Goal: Transaction & Acquisition: Purchase product/service

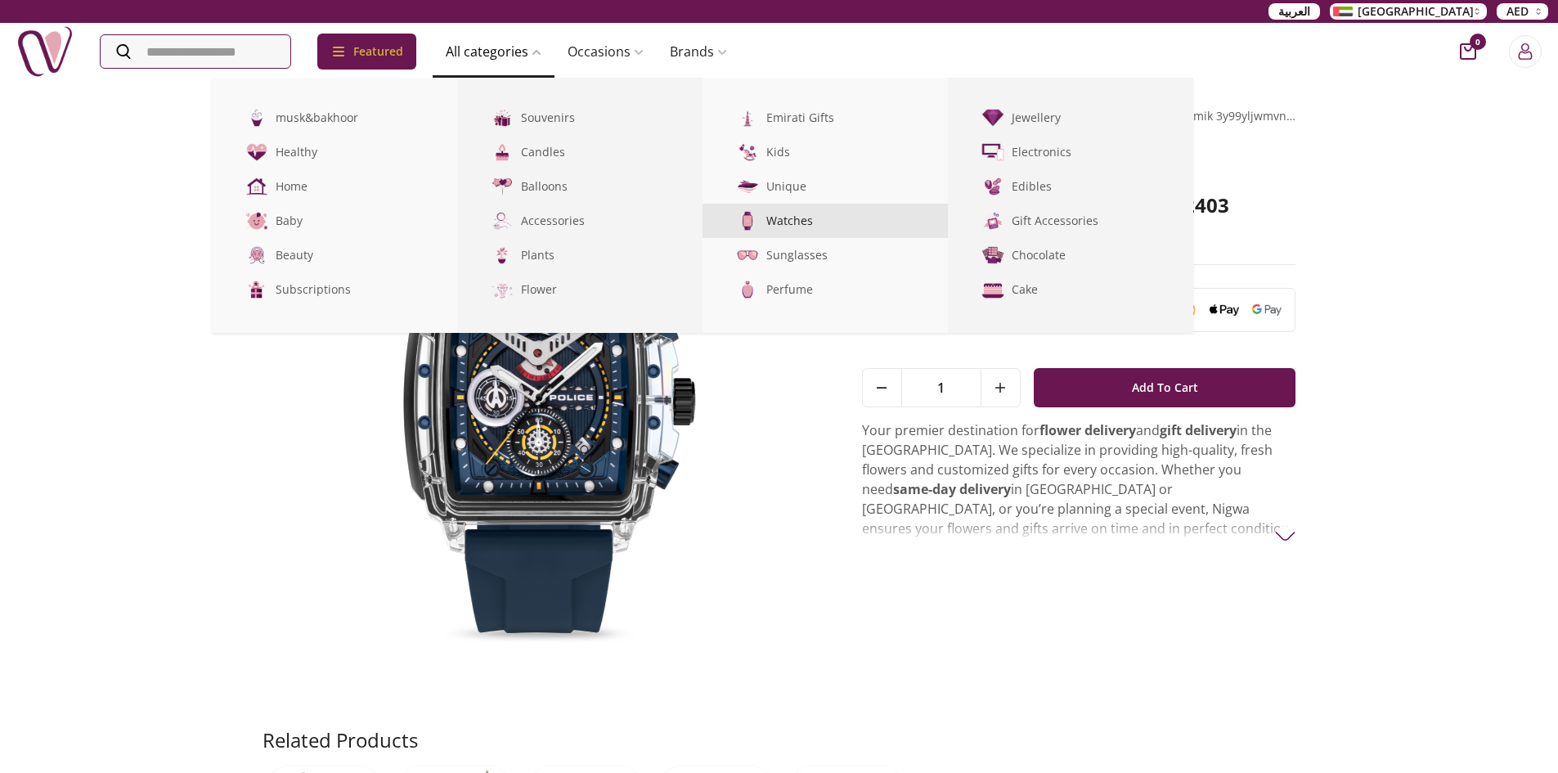
click at [811, 218] on link "Watches" at bounding box center [825, 221] width 245 height 34
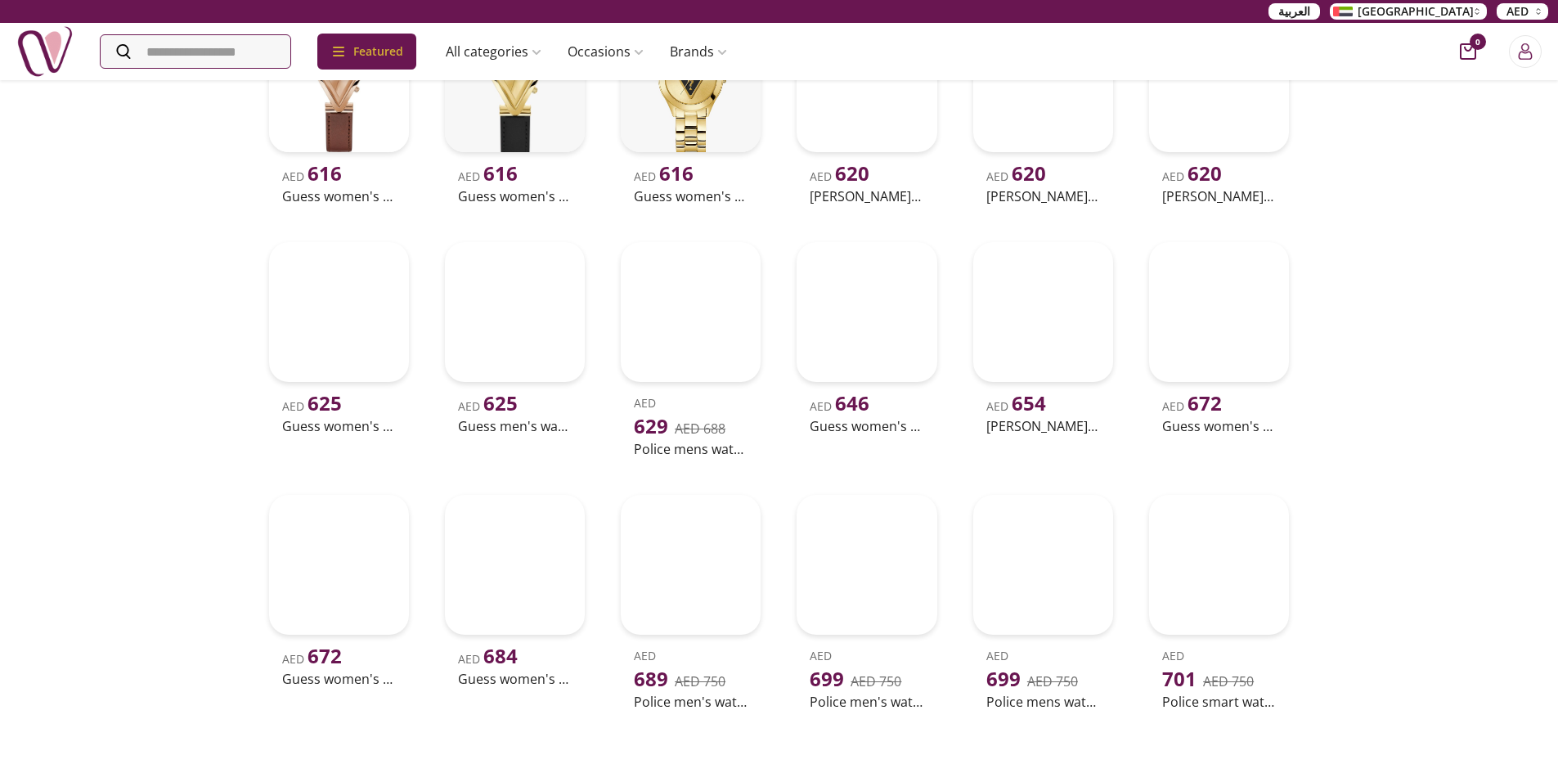
scroll to position [2045, 0]
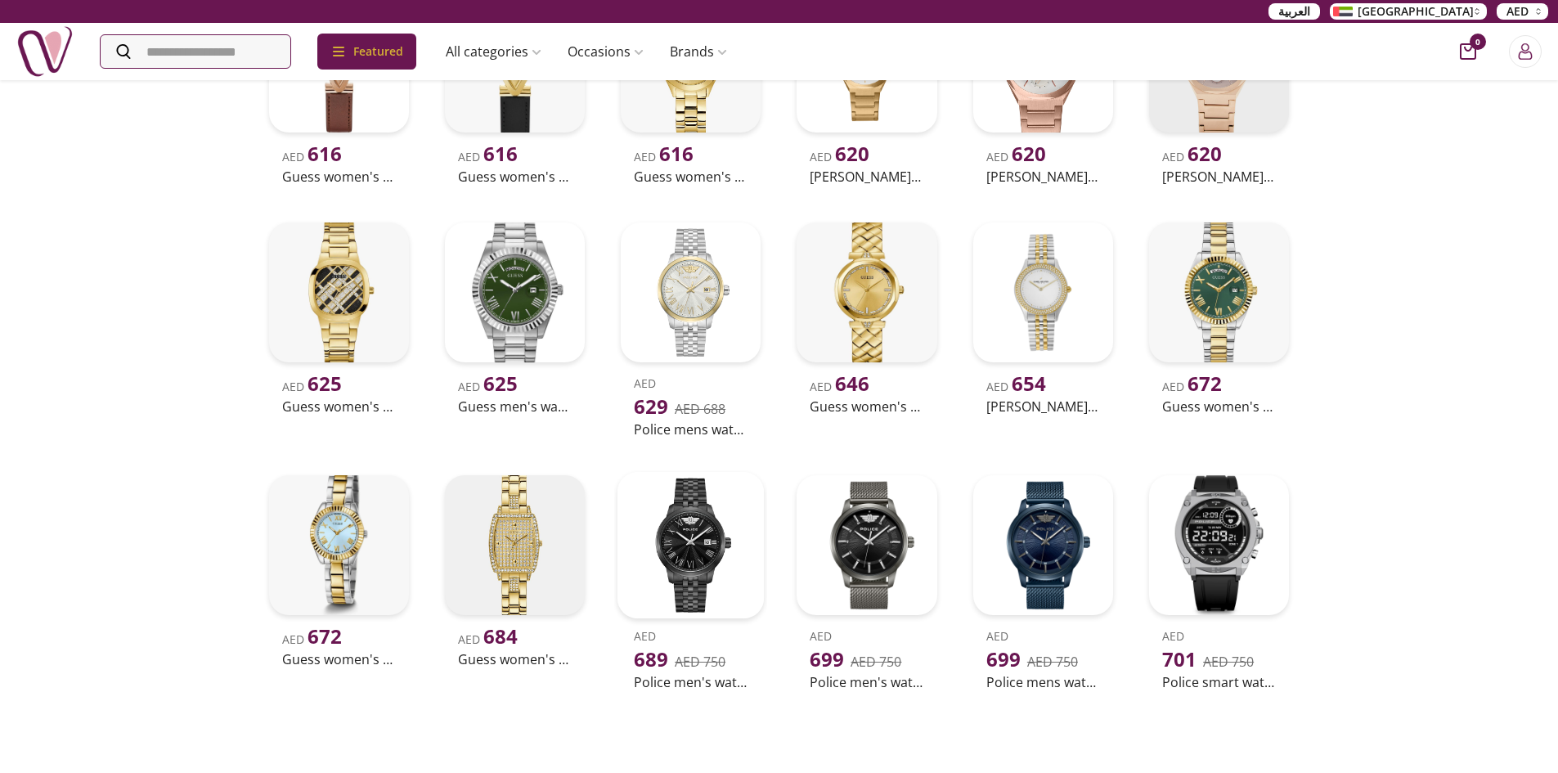
click at [662, 550] on img at bounding box center [690, 545] width 147 height 147
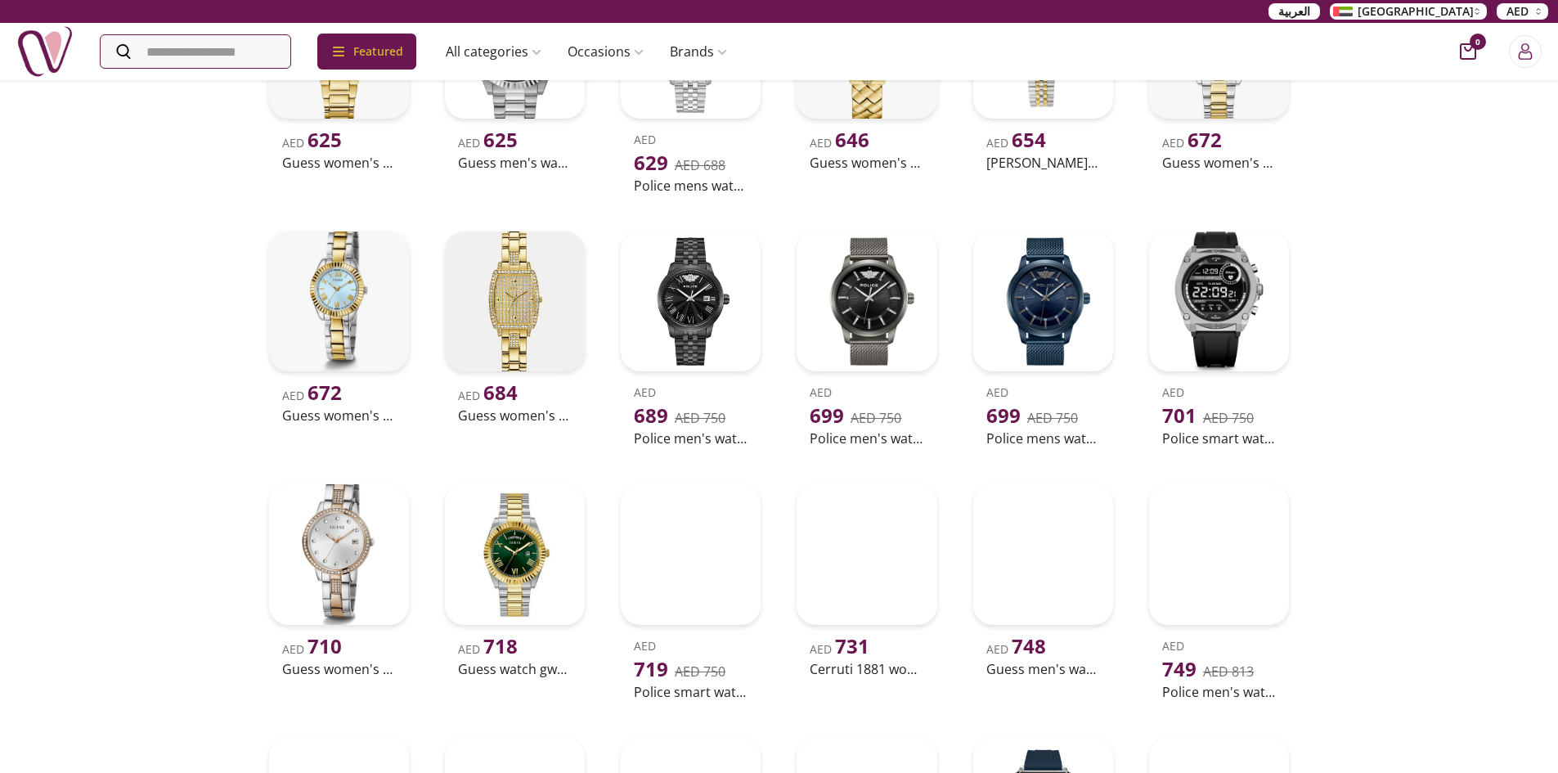
scroll to position [2290, 0]
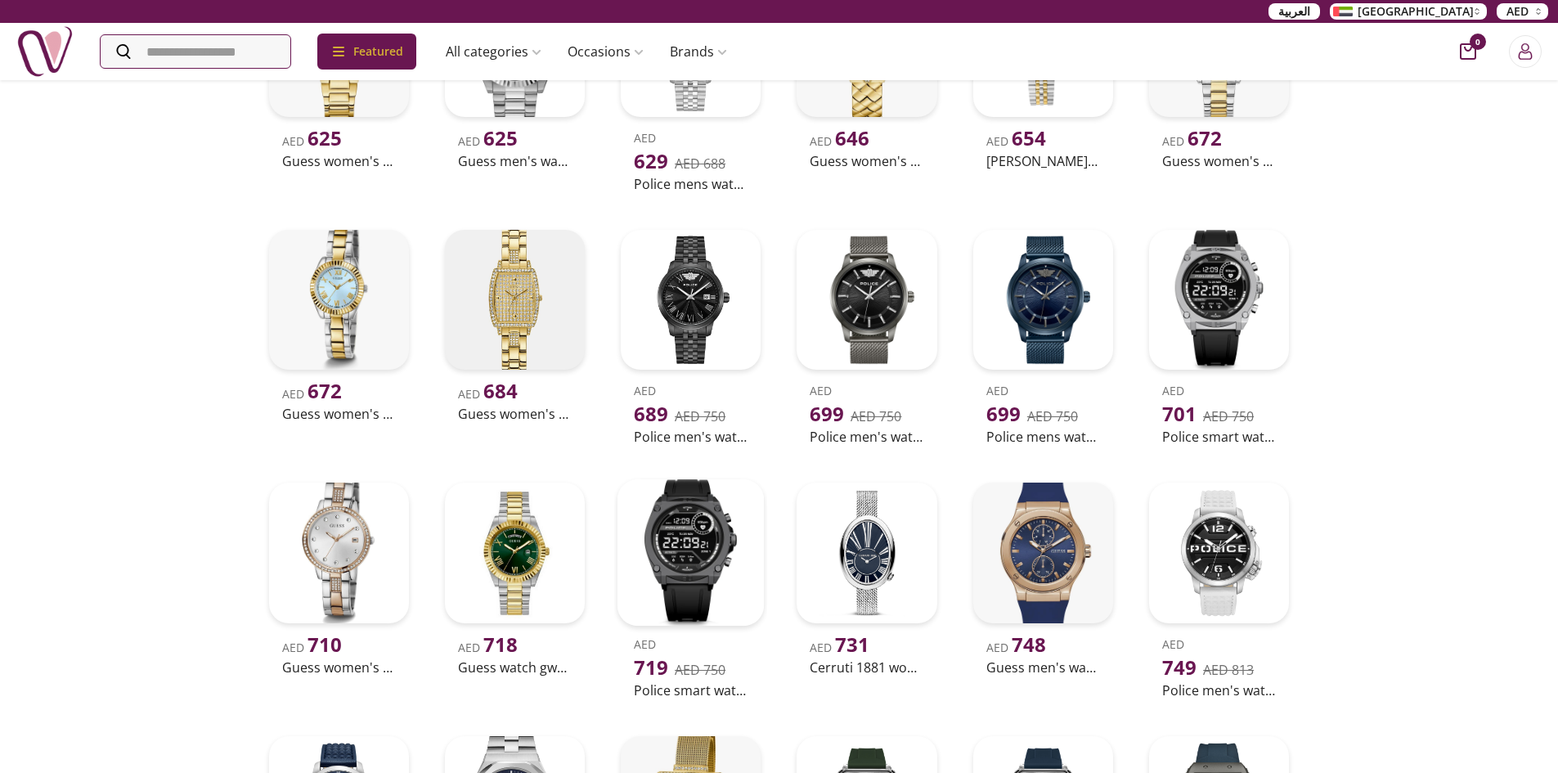
click at [721, 573] on img at bounding box center [690, 552] width 147 height 147
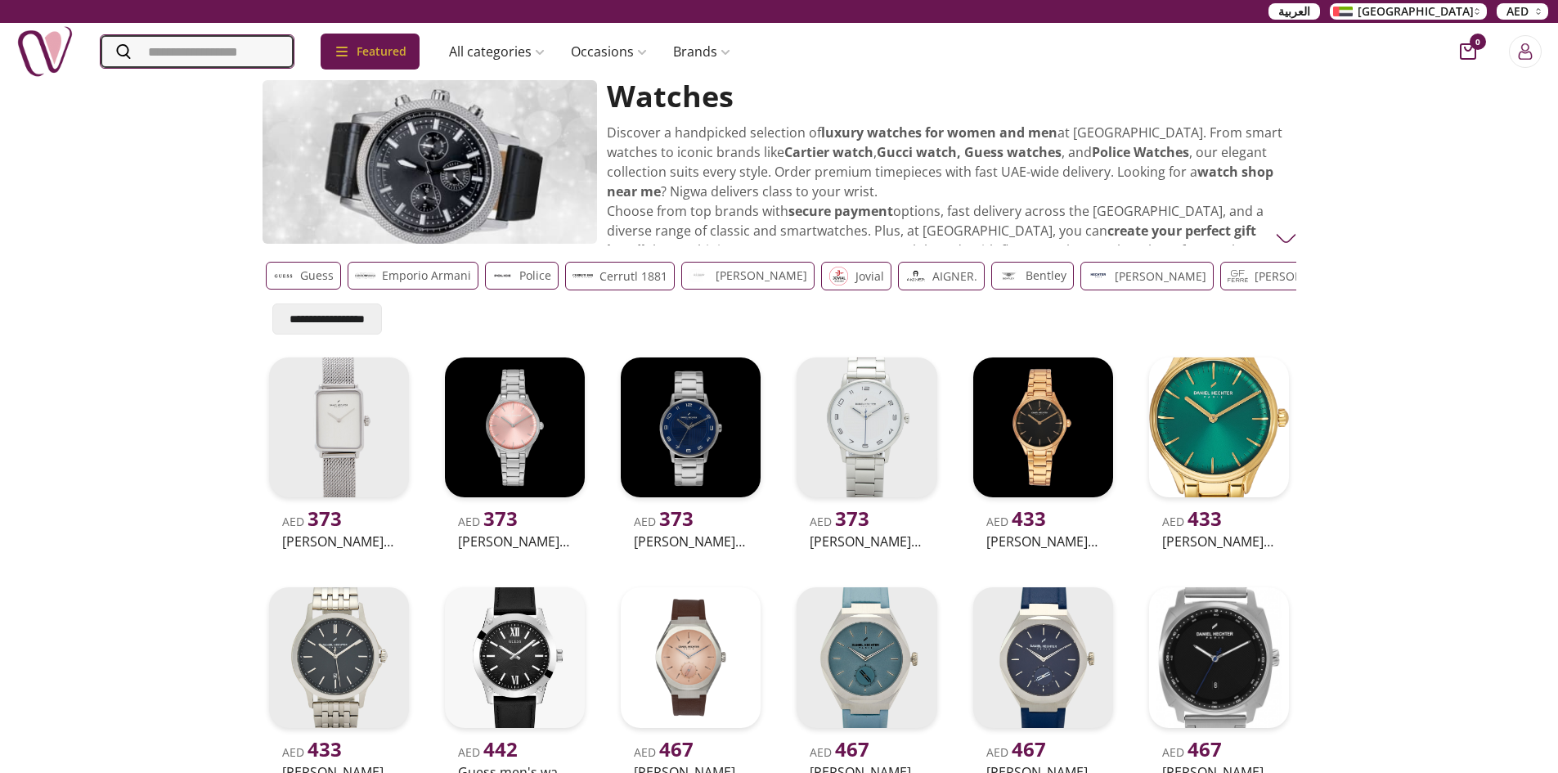
drag, startPoint x: 209, startPoint y: 38, endPoint x: 268, endPoint y: 55, distance: 61.9
click at [209, 39] on input "Search" at bounding box center [197, 51] width 193 height 33
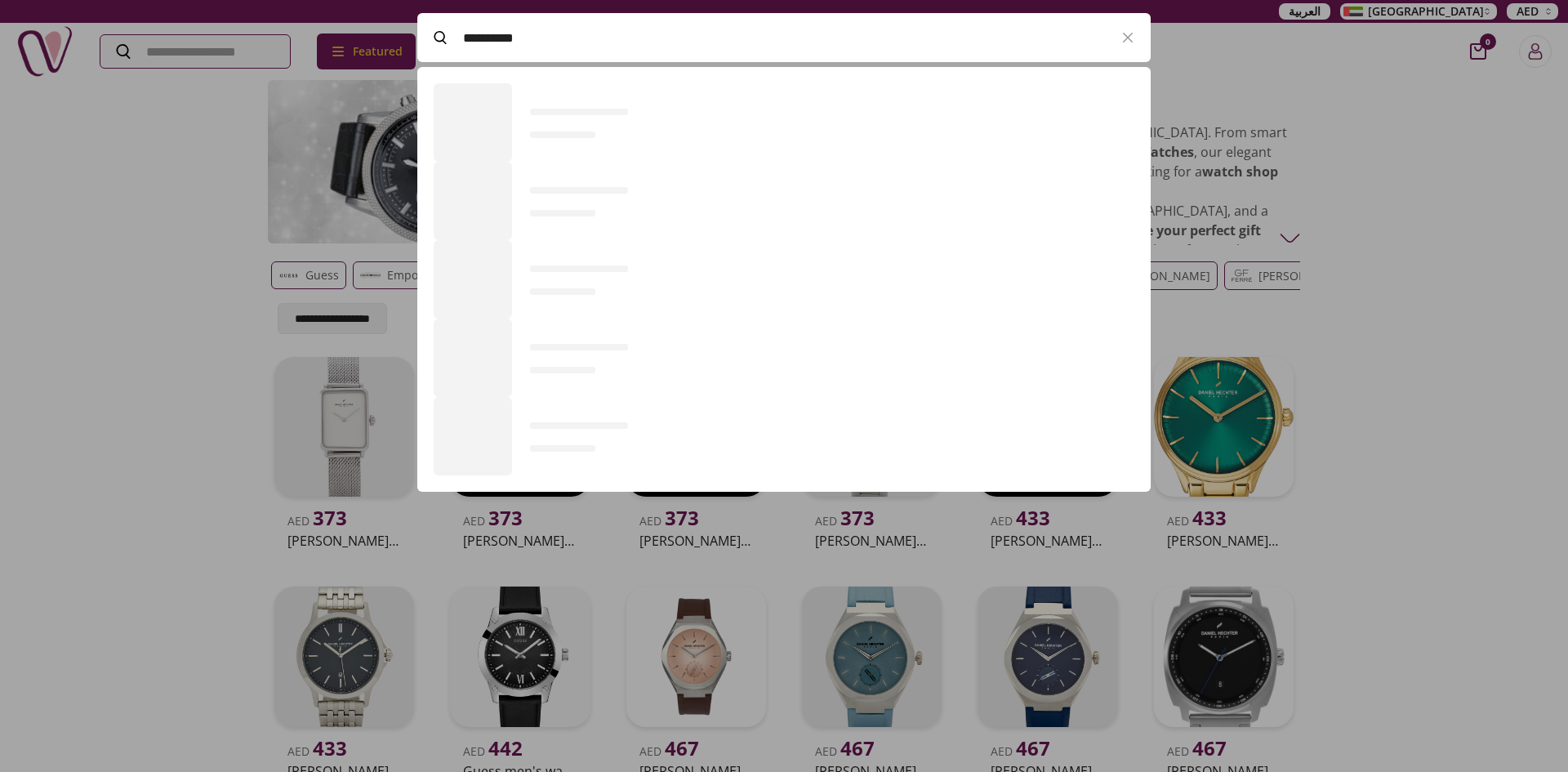
scroll to position [449, 733]
type input "**********"
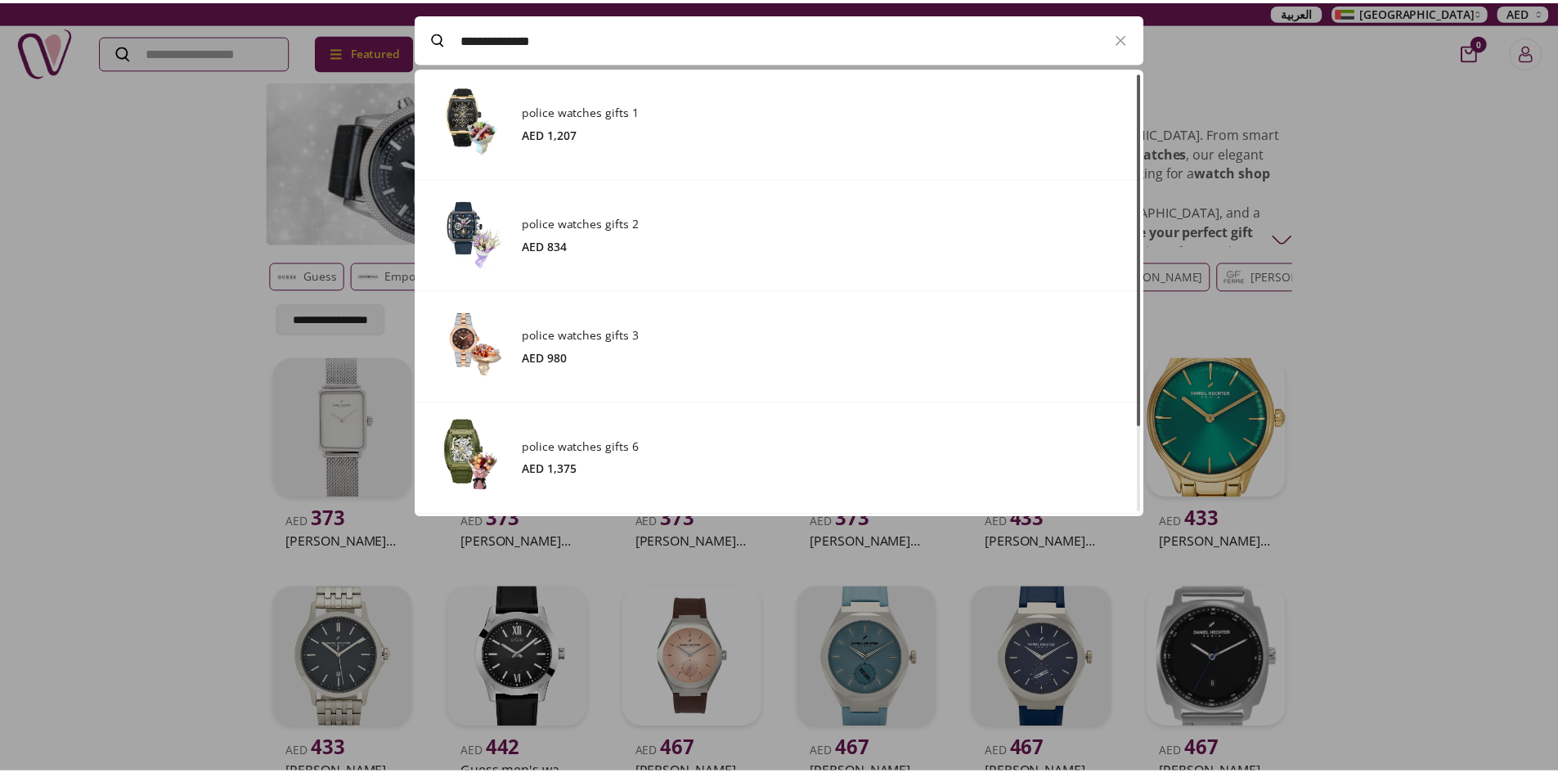
scroll to position [0, 0]
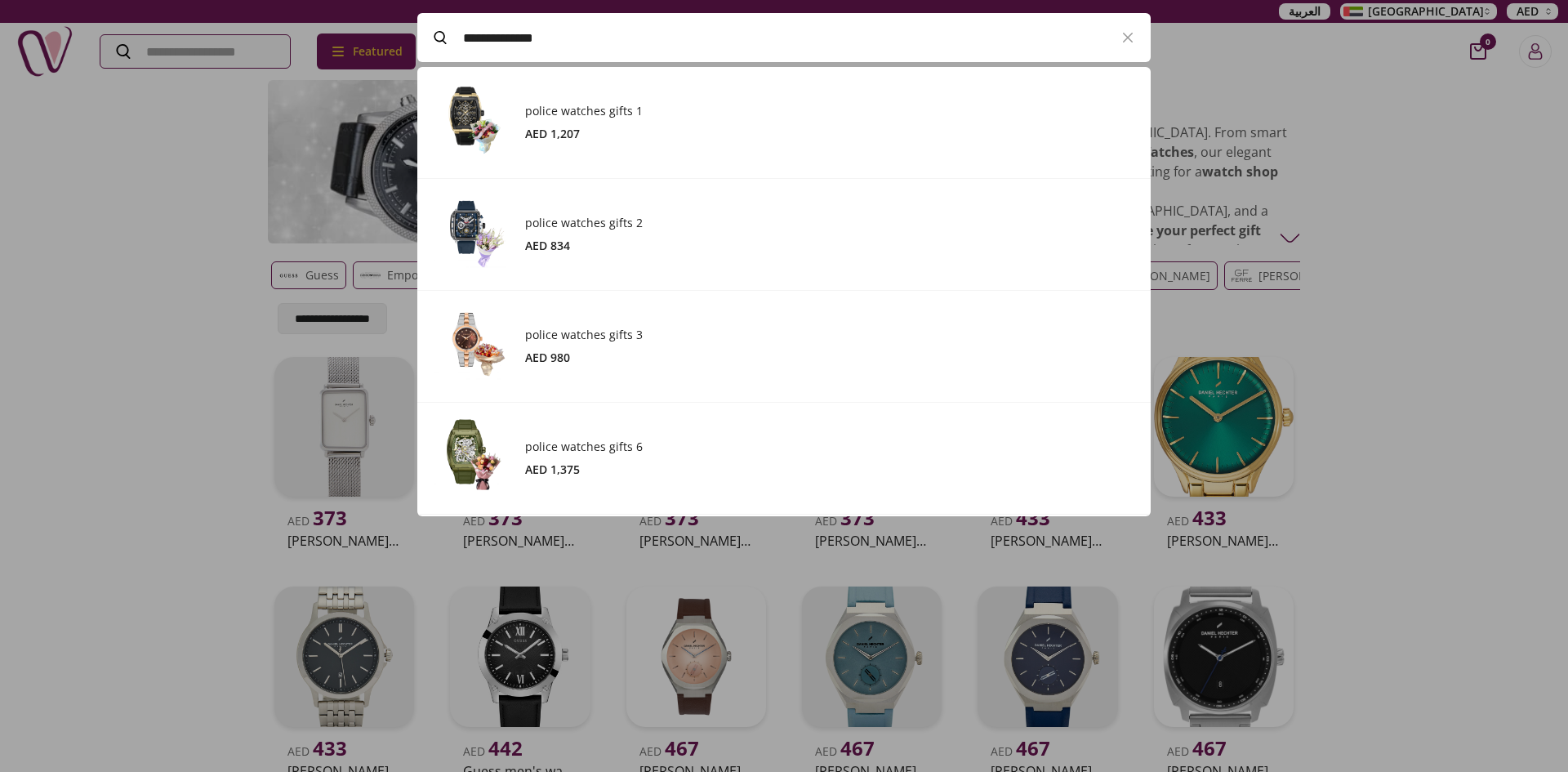
click at [372, 257] on div at bounding box center [784, 386] width 1568 height 772
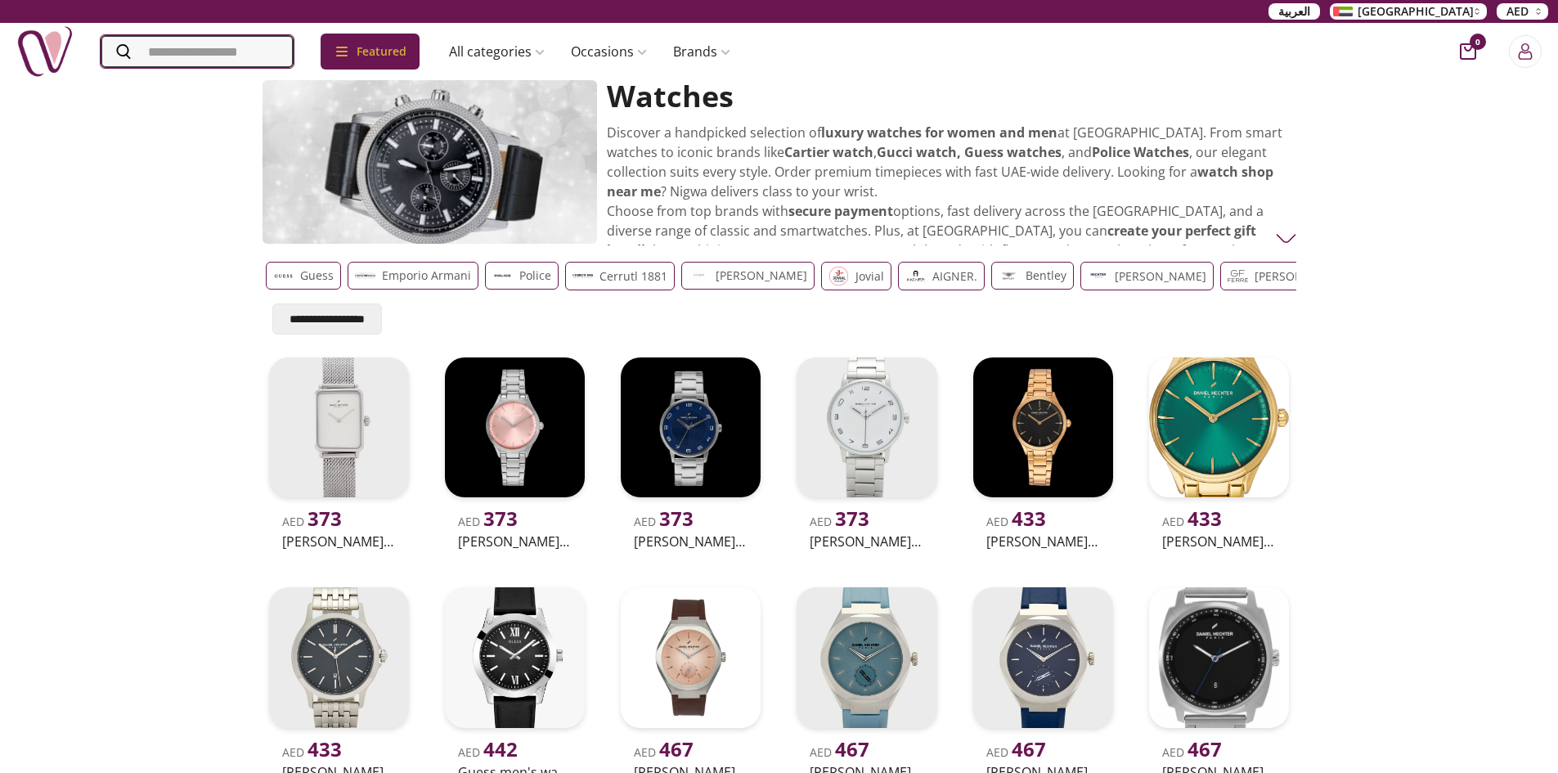
click at [238, 51] on input "Search" at bounding box center [197, 51] width 193 height 33
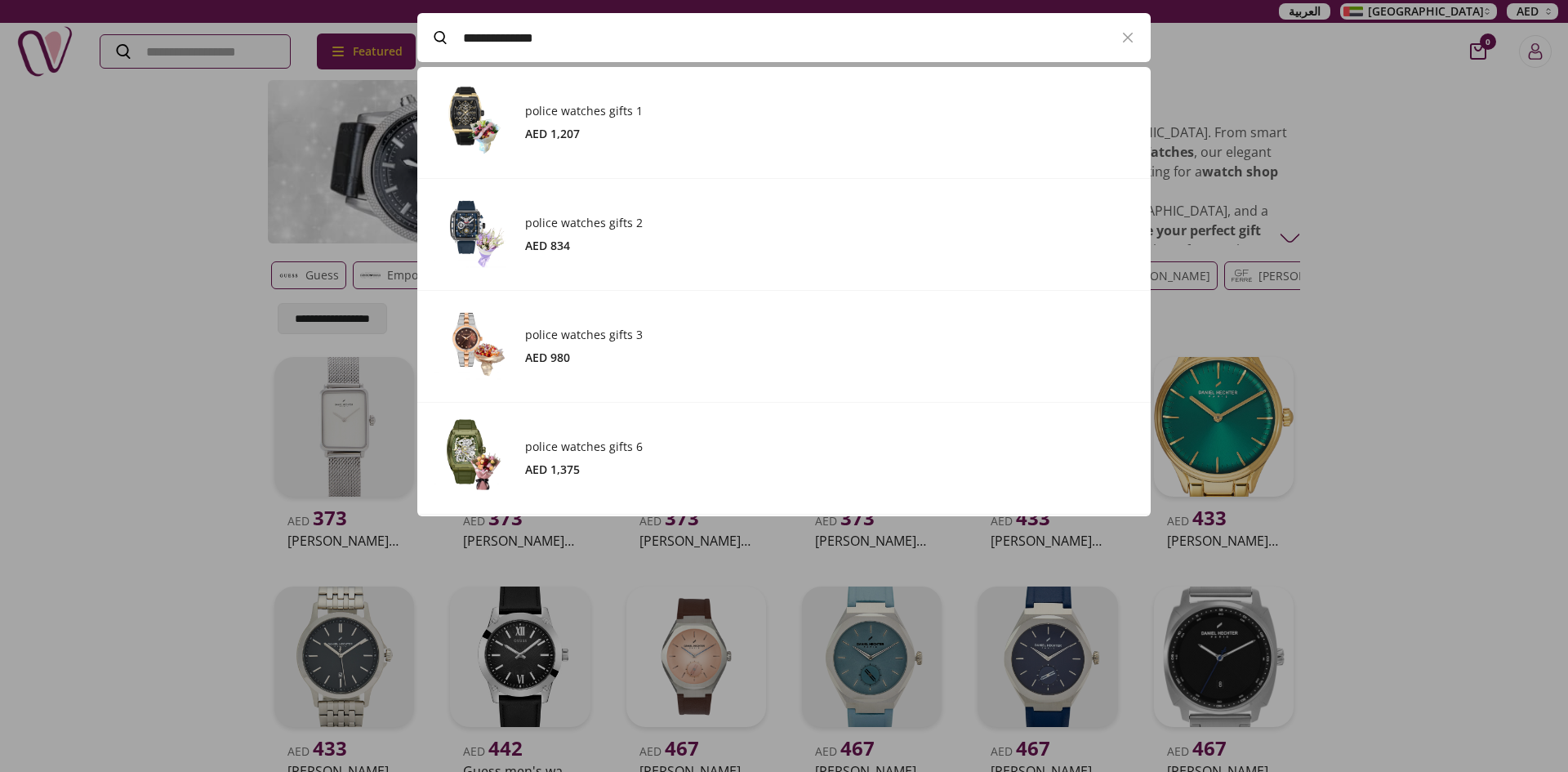
click at [581, 52] on input "**********" at bounding box center [784, 38] width 642 height 46
click at [558, 107] on h3 "police watches gifts 1" at bounding box center [830, 111] width 609 height 16
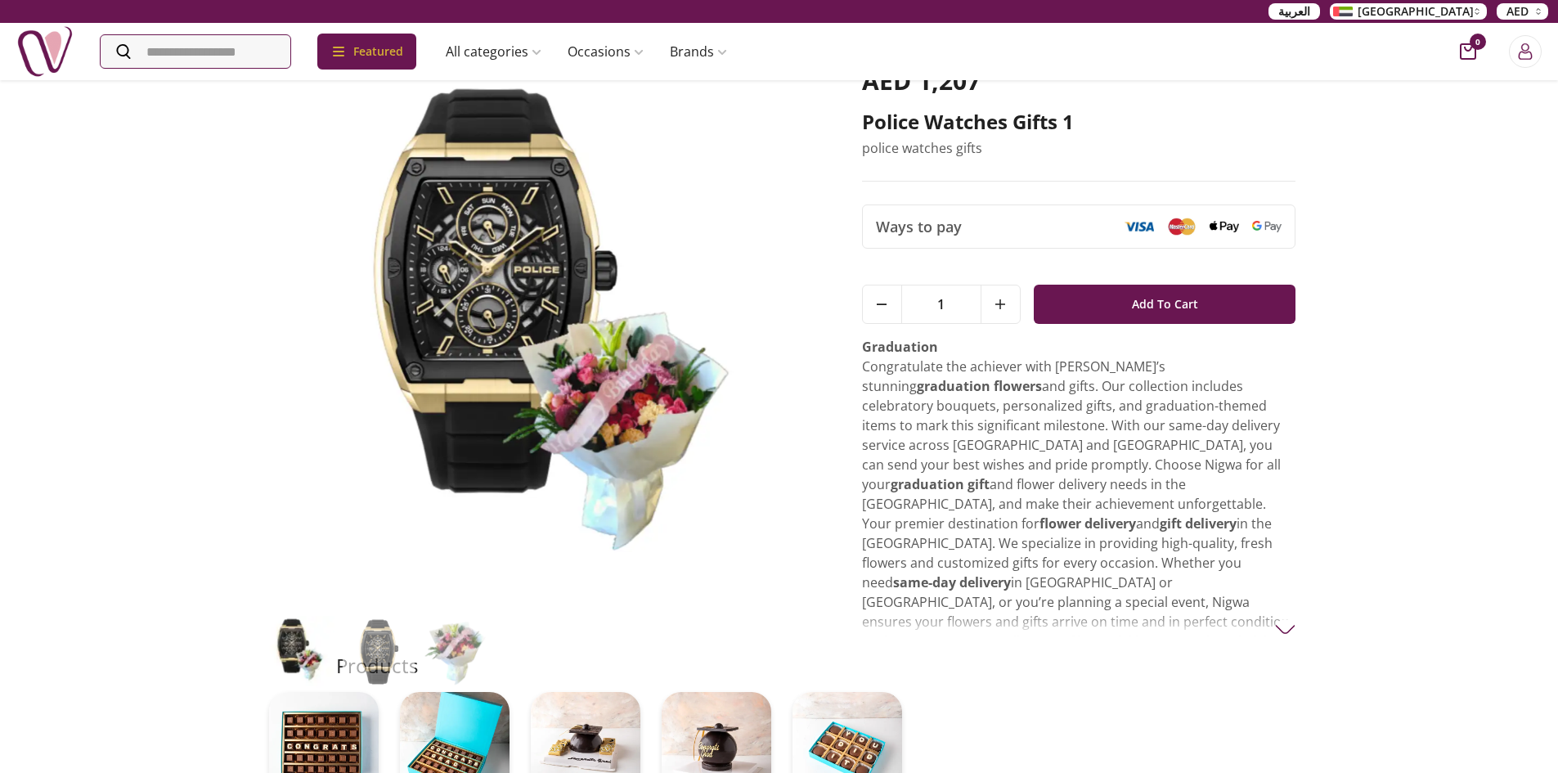
scroll to position [164, 0]
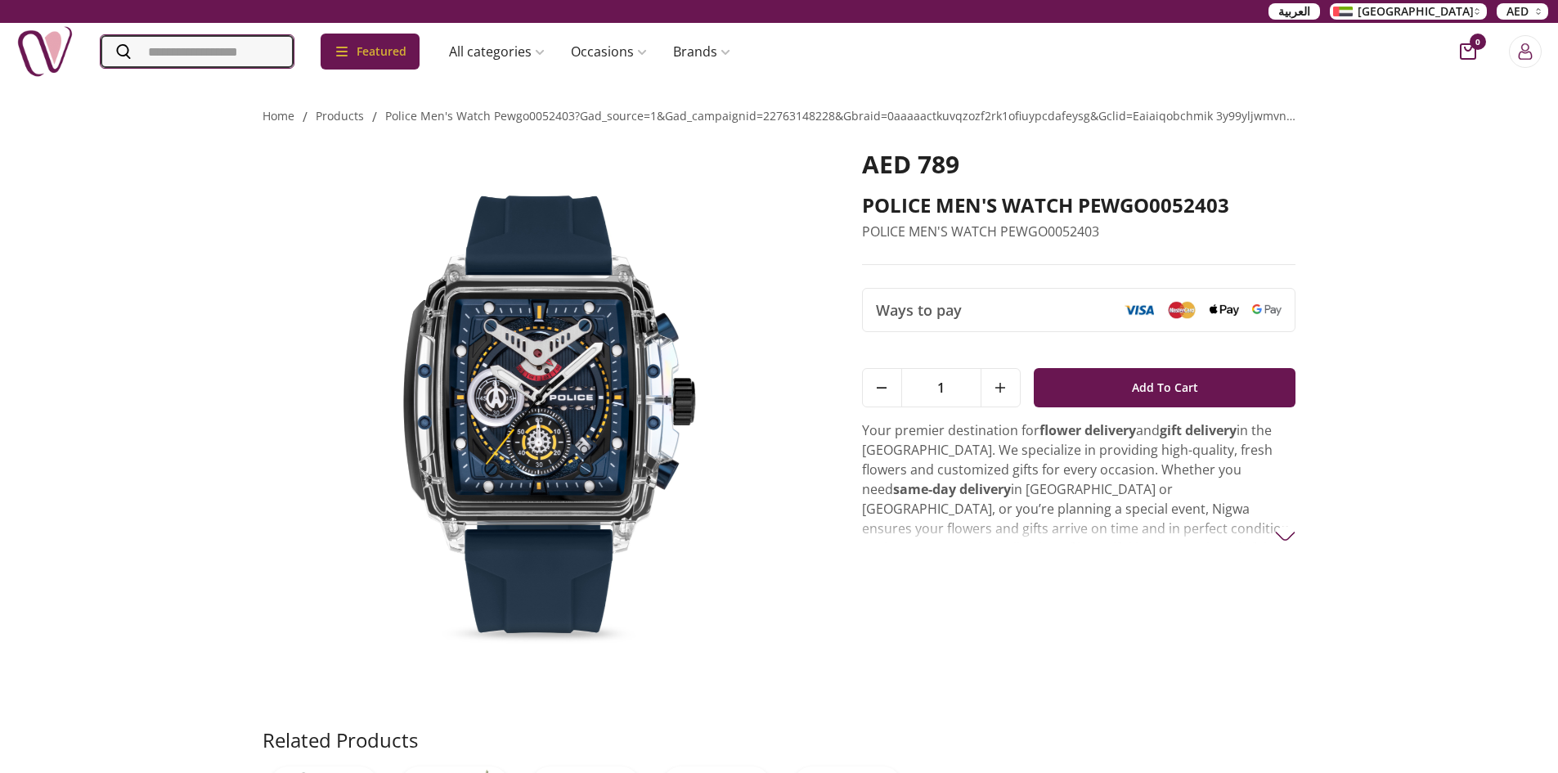
click at [216, 49] on input "Search" at bounding box center [197, 51] width 193 height 33
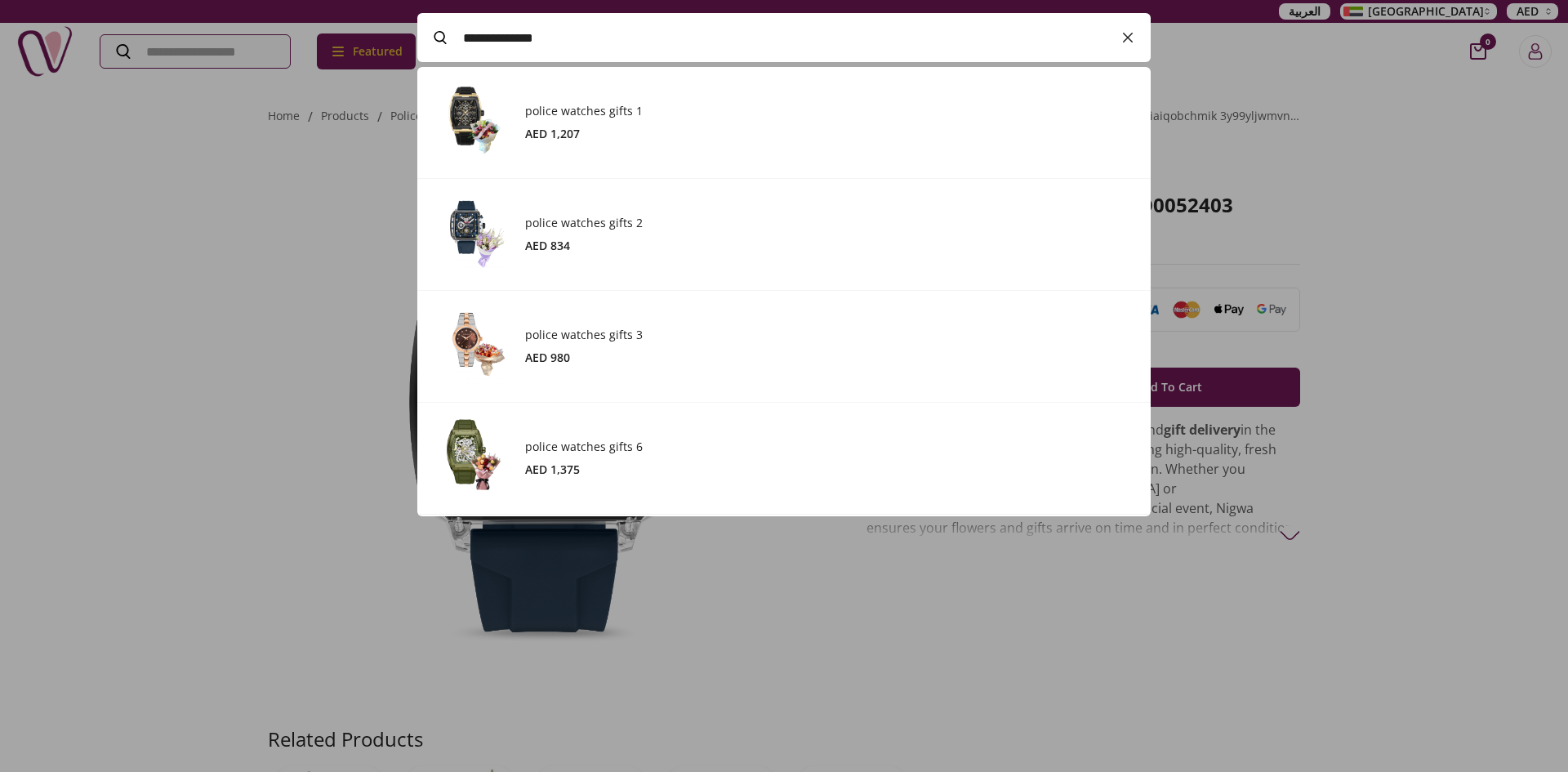
click at [1131, 31] on icon "button" at bounding box center [1129, 38] width 20 height 20
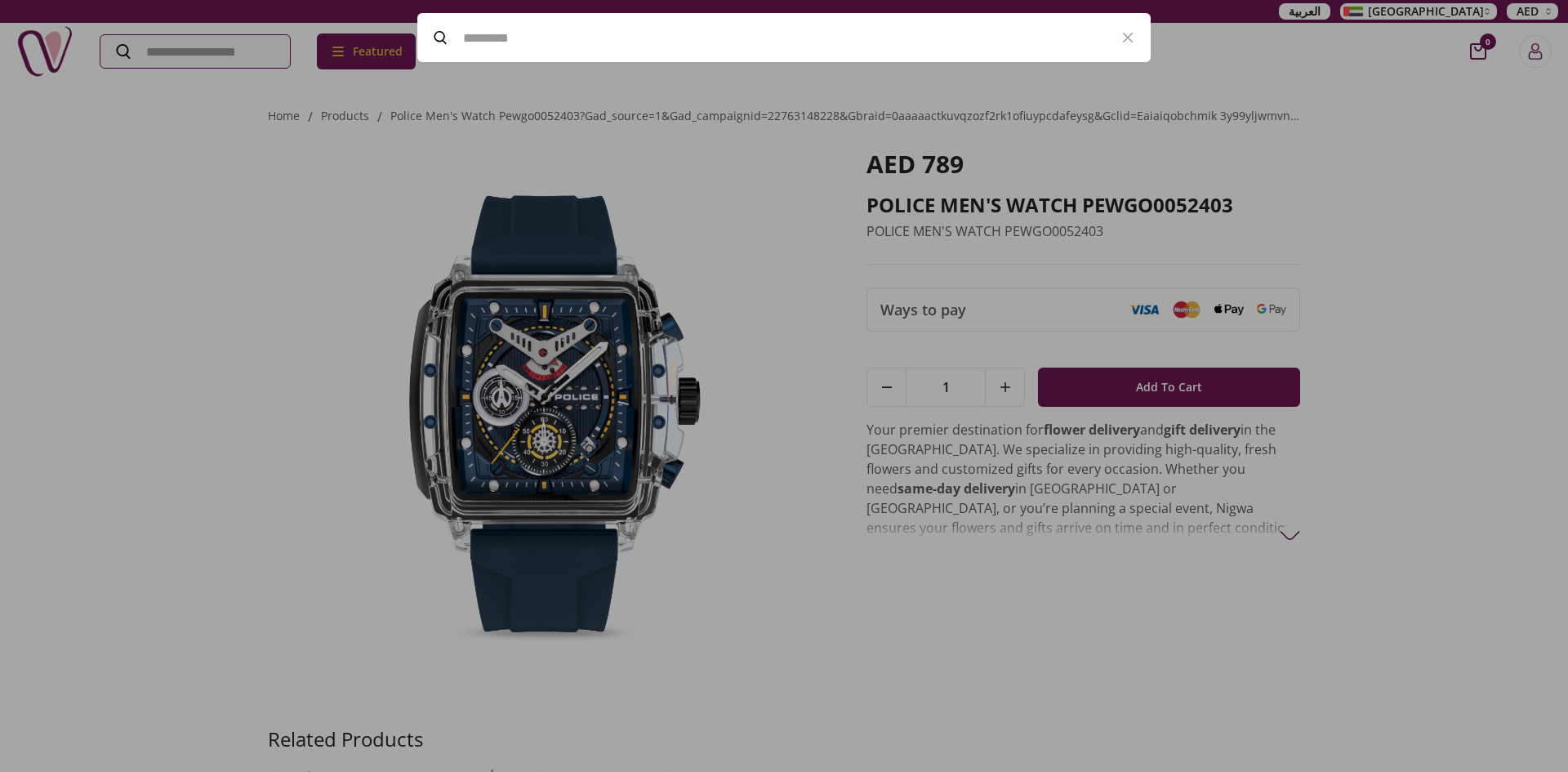
click at [583, 35] on input "Search" at bounding box center [784, 38] width 642 height 46
click at [1130, 35] on icon "button" at bounding box center [1128, 38] width 9 height 9
click at [1137, 36] on icon "button" at bounding box center [1129, 38] width 20 height 20
